Goal: Task Accomplishment & Management: Use online tool/utility

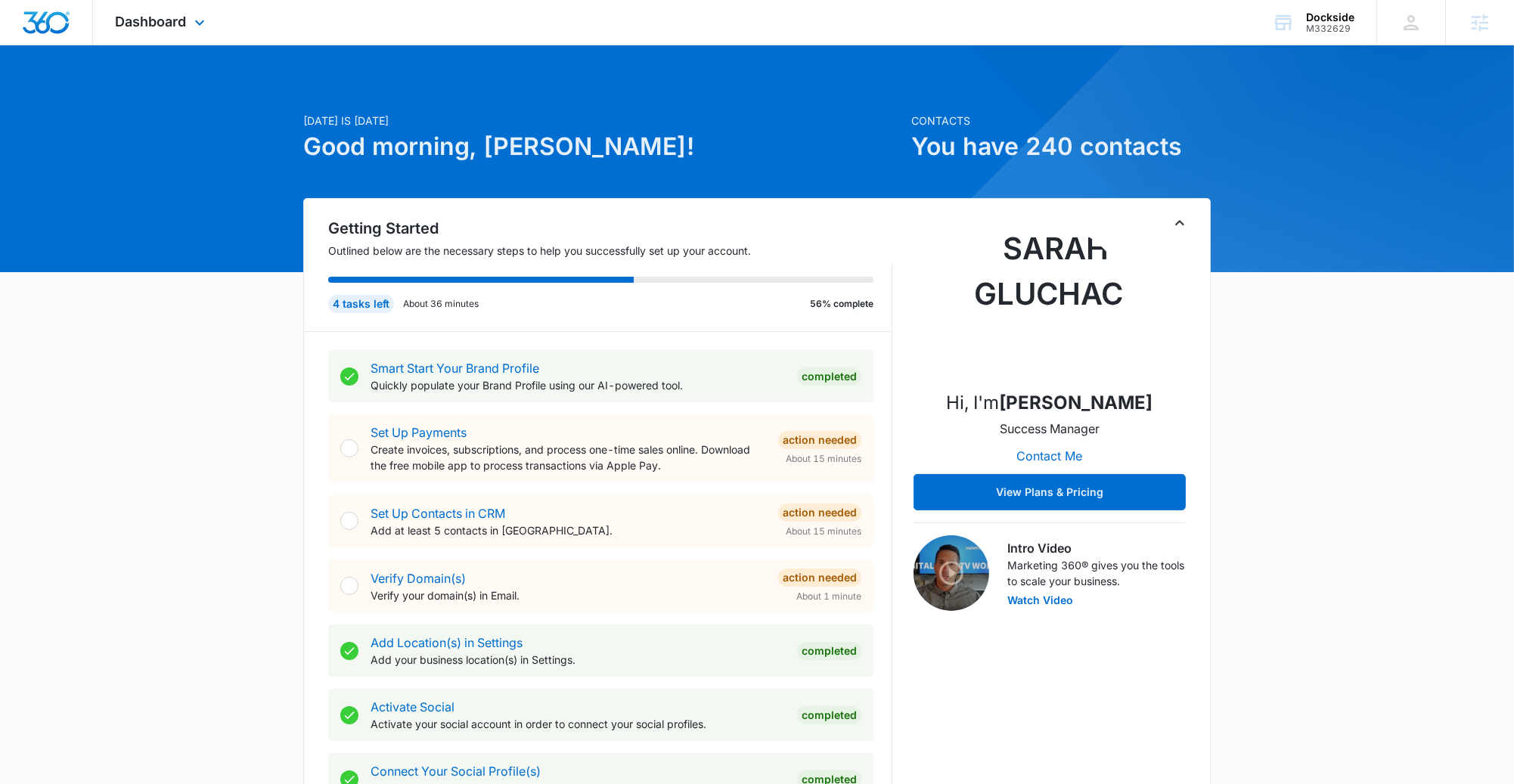
click at [156, 32] on div "Dashboard Apps Reputation Forms CRM Email Social Shop Payments POS Content Ads …" at bounding box center [161, 22] width 139 height 45
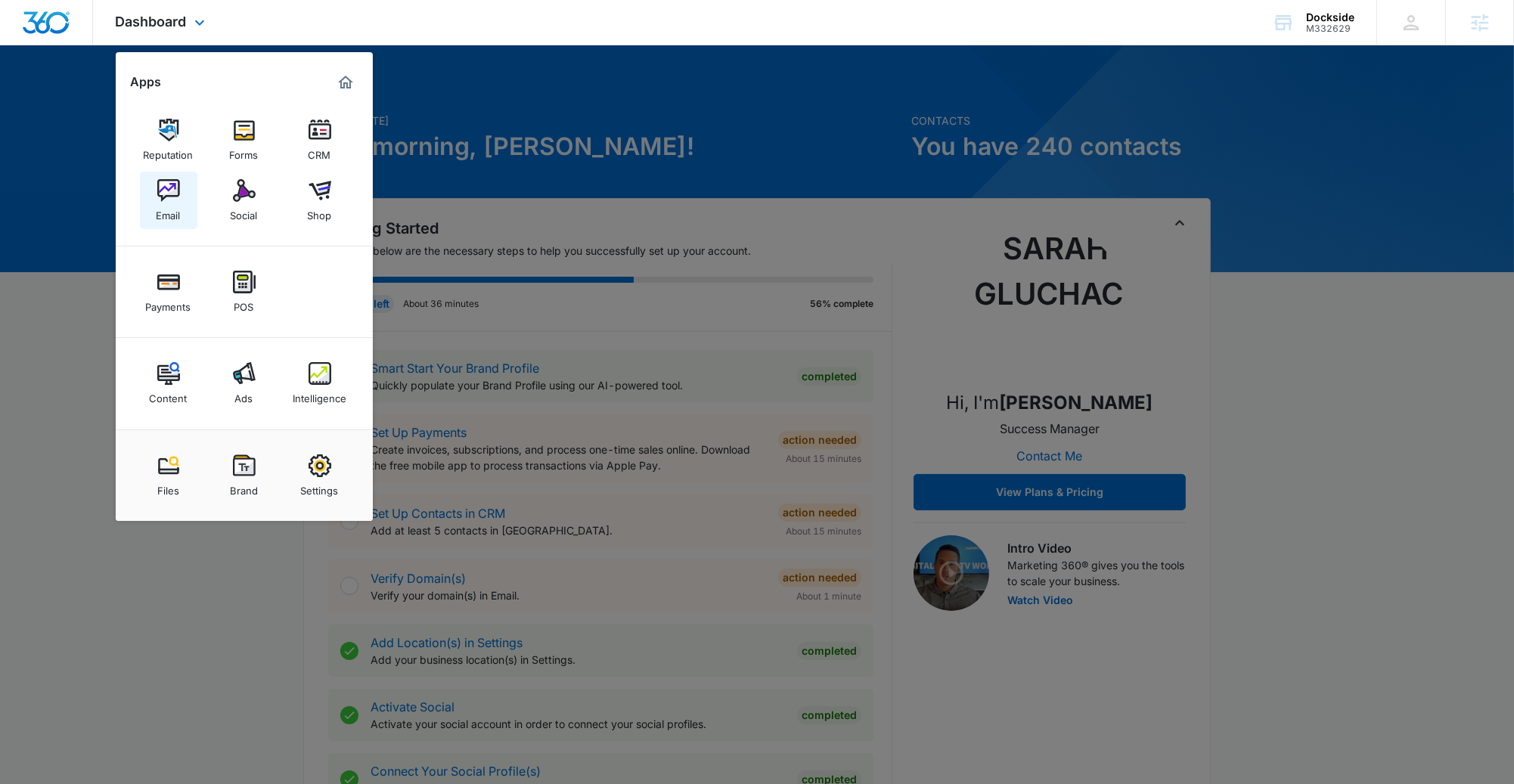
click at [175, 192] on img at bounding box center [169, 190] width 23 height 23
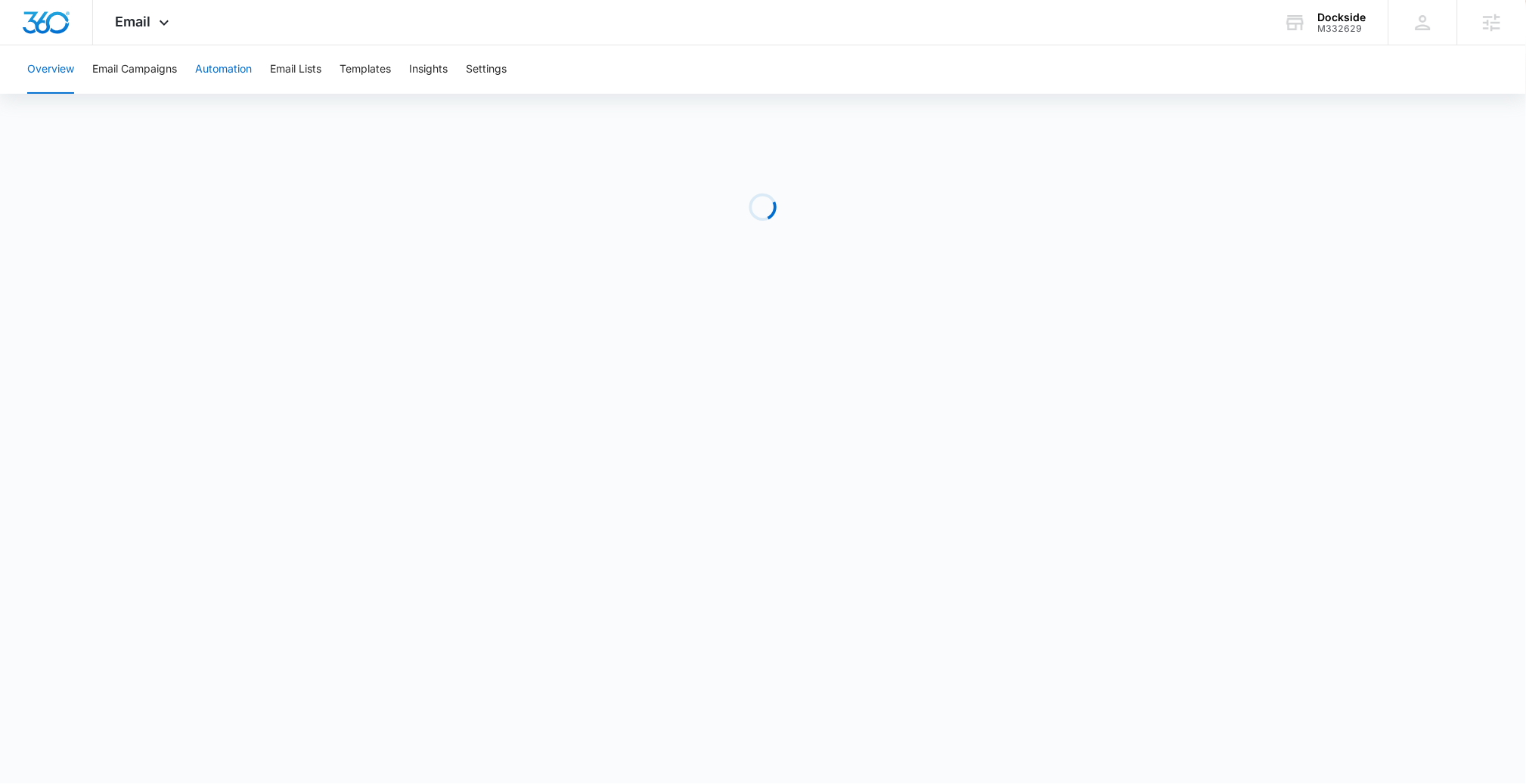
click at [204, 54] on button "Automation" at bounding box center [223, 69] width 56 height 49
drag, startPoint x: 1373, startPoint y: 29, endPoint x: 1315, endPoint y: 26, distance: 58.1
click at [1315, 26] on div "Dockside M332629 Your Accounts View All" at bounding box center [1325, 22] width 127 height 45
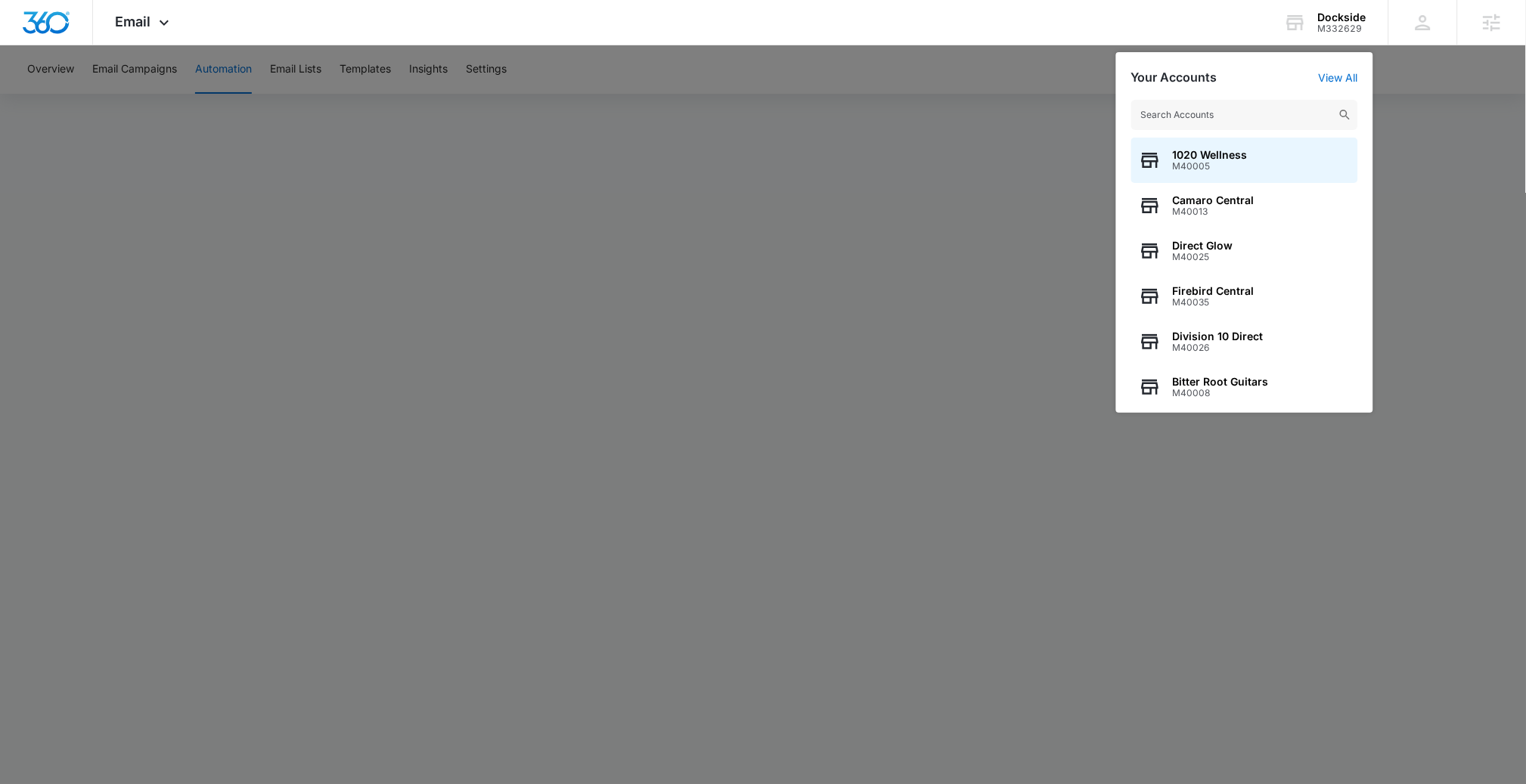
click at [707, 214] on div at bounding box center [763, 392] width 1526 height 784
